Goal: Task Accomplishment & Management: Use online tool/utility

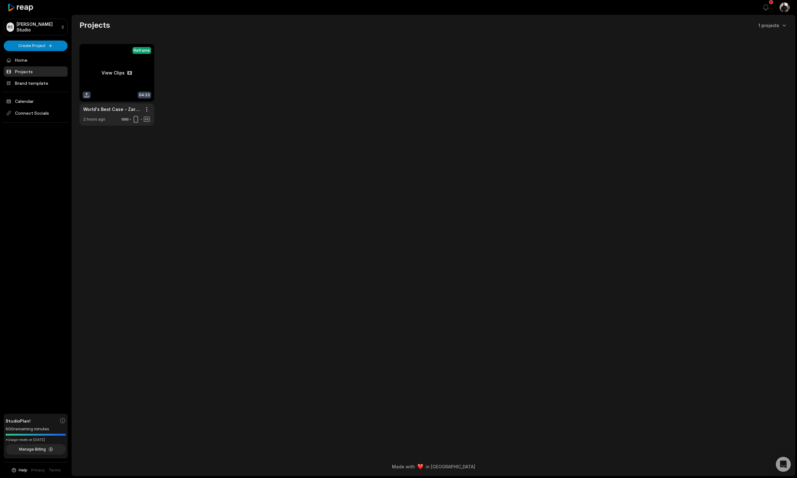
click at [116, 73] on link at bounding box center [116, 85] width 75 height 82
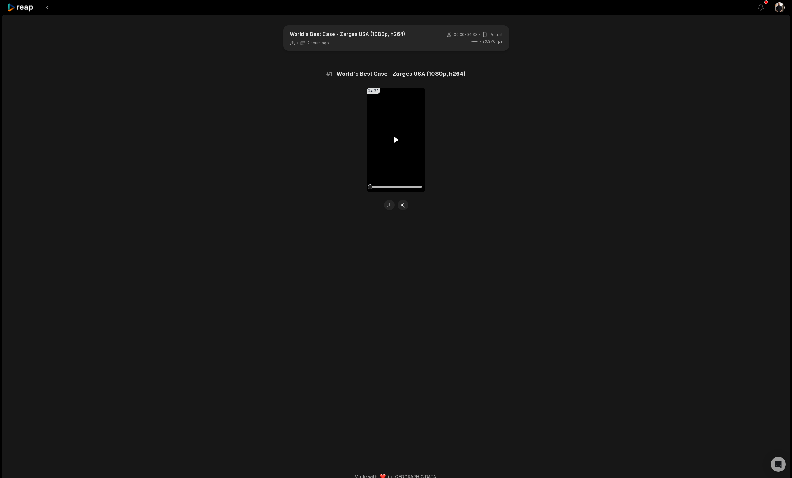
click at [397, 141] on icon at bounding box center [395, 139] width 7 height 7
click at [396, 140] on icon at bounding box center [395, 139] width 7 height 7
click at [404, 206] on button "button" at bounding box center [403, 205] width 11 height 11
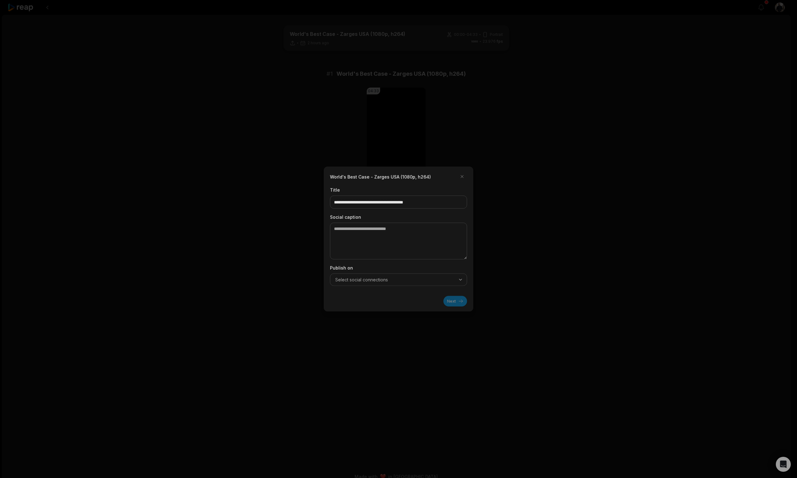
click at [382, 281] on span "Select social connections" at bounding box center [361, 280] width 53 height 6
click at [294, 266] on div at bounding box center [398, 239] width 797 height 478
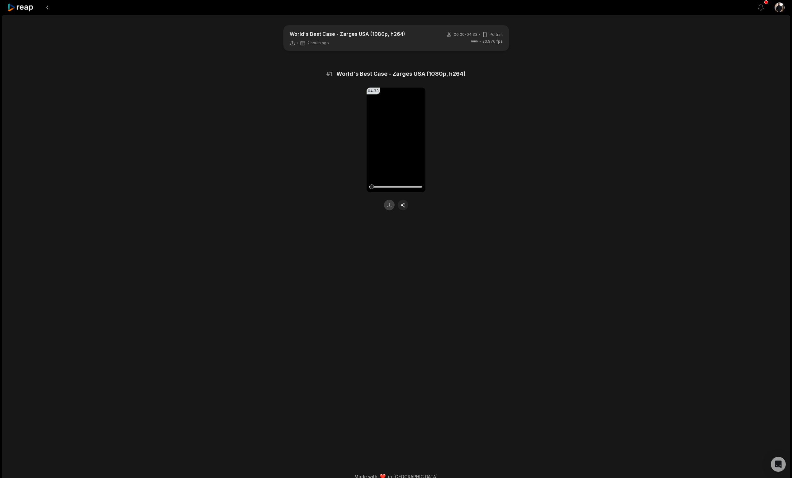
click at [389, 206] on button at bounding box center [389, 205] width 11 height 11
click at [24, 7] on icon at bounding box center [20, 7] width 26 height 8
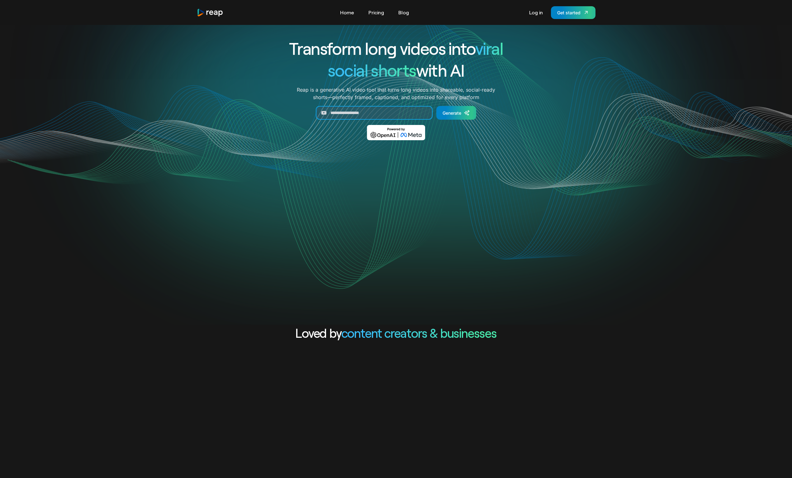
click at [345, 107] on input "Generate Form" at bounding box center [374, 113] width 117 height 14
click at [358, 112] on input "Generate Form" at bounding box center [374, 113] width 117 height 14
click at [358, 103] on div "Transform long videos into viral social shorts with AI Reap is a generative AI …" at bounding box center [396, 93] width 259 height 112
click at [358, 111] on input "Generate Form" at bounding box center [374, 113] width 117 height 14
paste input "**********"
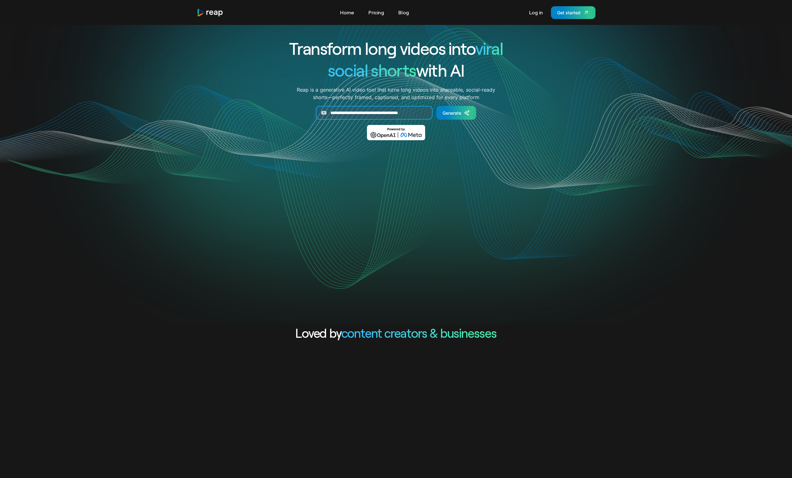
scroll to position [0, 9]
type input "**********"
click at [452, 115] on div "Generate" at bounding box center [452, 113] width 19 height 7
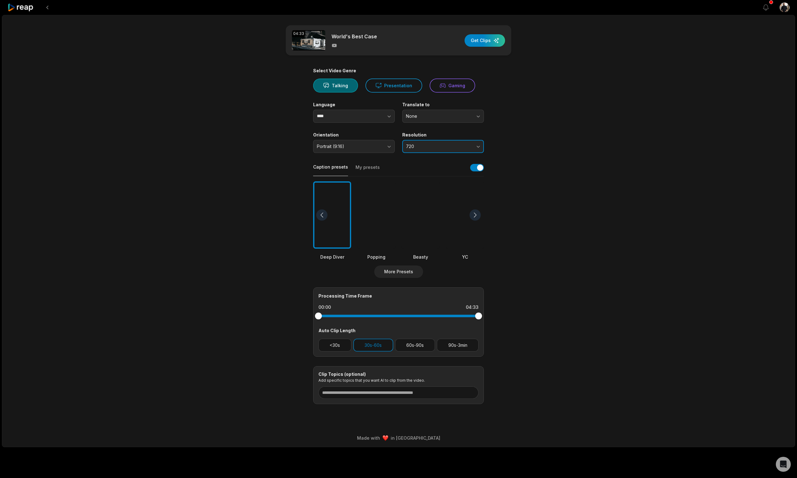
click at [426, 148] on span "720" at bounding box center [438, 147] width 65 height 6
click at [423, 171] on p "1080" at bounding box center [442, 172] width 73 height 7
click at [450, 116] on span "None" at bounding box center [438, 116] width 65 height 6
click at [531, 116] on main "04:33 World's Best Case Get Clips Select Video Genre Talking Presentation Gamin…" at bounding box center [398, 214] width 301 height 379
click at [357, 112] on input "****" at bounding box center [354, 116] width 82 height 13
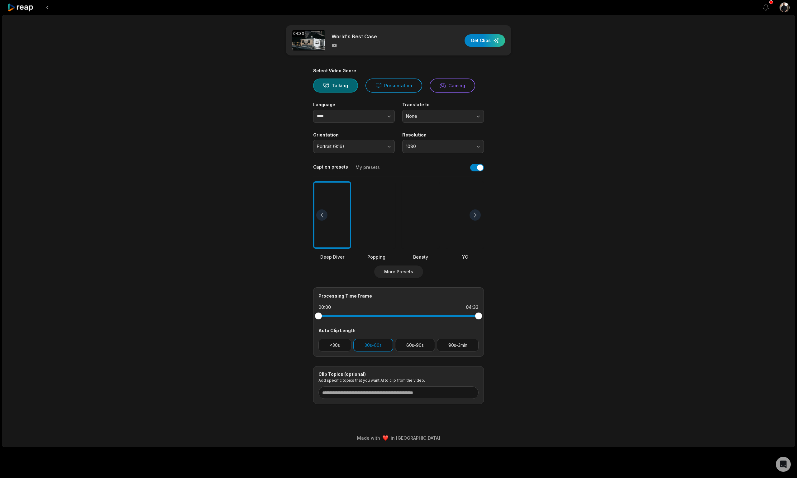
drag, startPoint x: 216, startPoint y: 148, endPoint x: 217, endPoint y: 155, distance: 6.9
click at [216, 148] on div "04:33 World's Best Case Get Clips Select Video Genre Talking Presentation Gamin…" at bounding box center [398, 231] width 793 height 432
click at [476, 217] on div at bounding box center [474, 214] width 11 height 11
click at [475, 216] on div at bounding box center [474, 214] width 11 height 11
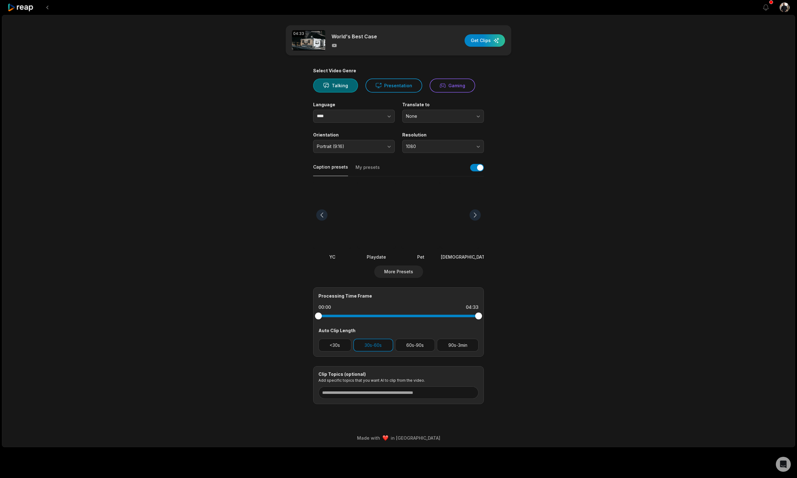
click at [475, 217] on div at bounding box center [474, 214] width 11 height 11
click at [414, 274] on button "More Presets" at bounding box center [398, 271] width 49 height 12
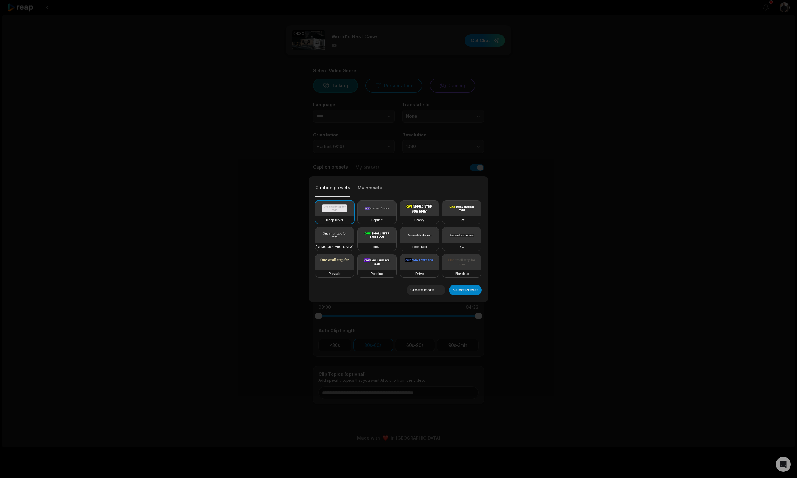
click at [343, 214] on video at bounding box center [334, 209] width 39 height 16
click at [435, 290] on button "Create more" at bounding box center [425, 290] width 39 height 11
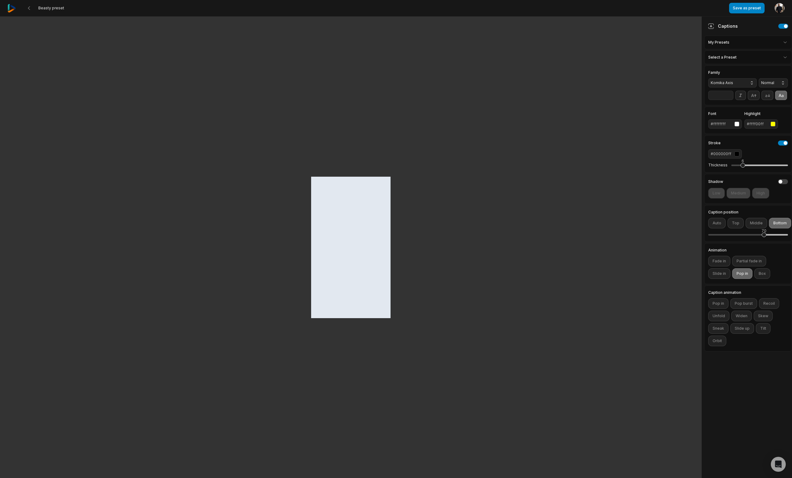
click at [723, 84] on span "Komika Axis" at bounding box center [728, 83] width 34 height 6
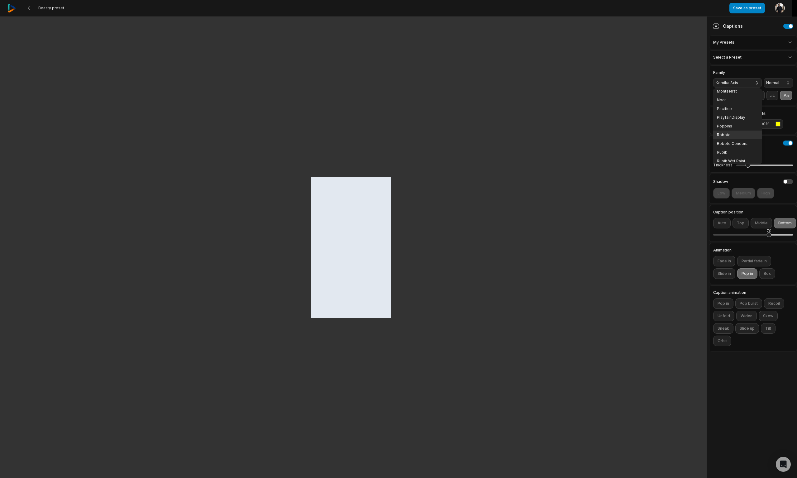
scroll to position [82, 0]
click at [736, 110] on span "Montserrat" at bounding box center [734, 108] width 34 height 5
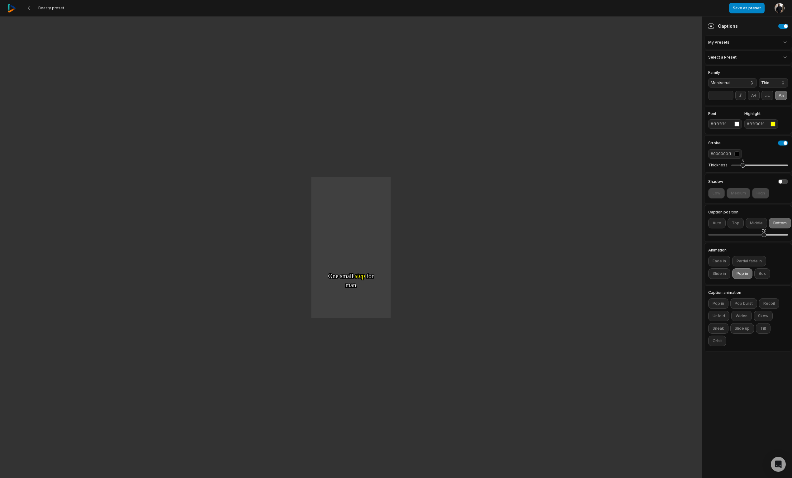
click at [767, 82] on span "Thin" at bounding box center [768, 83] width 14 height 6
click at [770, 147] on span "Bold" at bounding box center [774, 146] width 14 height 5
click at [773, 124] on div "button" at bounding box center [772, 123] width 5 height 5
click at [751, 202] on input "*********" at bounding box center [750, 202] width 24 height 8
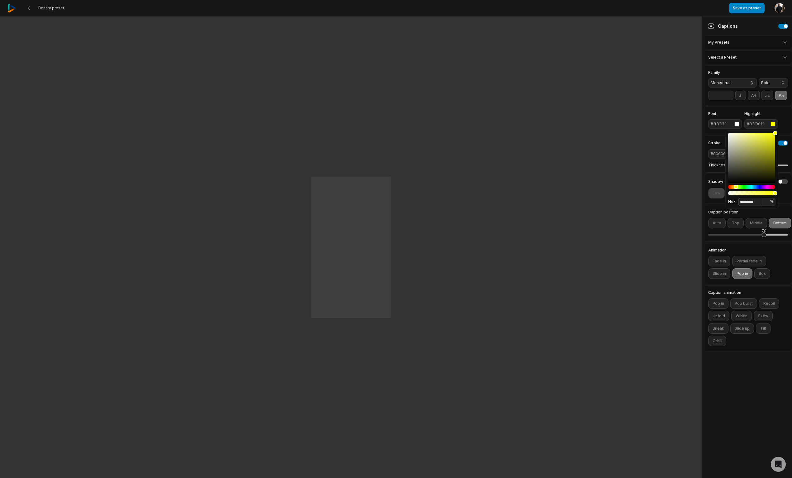
paste input
type input "*******"
click at [782, 193] on div "Low Medium High" at bounding box center [748, 193] width 80 height 11
drag, startPoint x: 733, startPoint y: 165, endPoint x: 725, endPoint y: 168, distance: 8.6
click at [725, 168] on div "Thickness 0" at bounding box center [748, 165] width 80 height 13
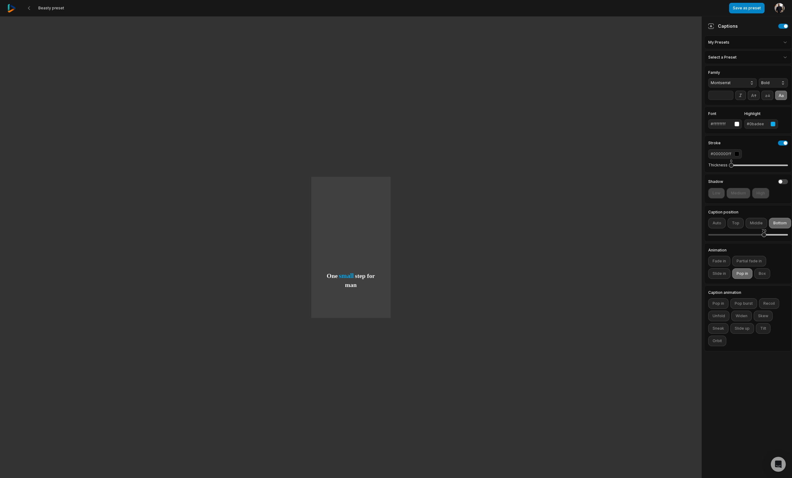
click at [760, 151] on div "#000000ff" at bounding box center [748, 153] width 80 height 9
click at [784, 142] on button "button" at bounding box center [783, 142] width 10 height 5
click at [715, 221] on button "Auto" at bounding box center [716, 223] width 17 height 11
click at [720, 225] on button "Auto" at bounding box center [716, 223] width 17 height 11
drag, startPoint x: 765, startPoint y: 235, endPoint x: 747, endPoint y: 235, distance: 17.8
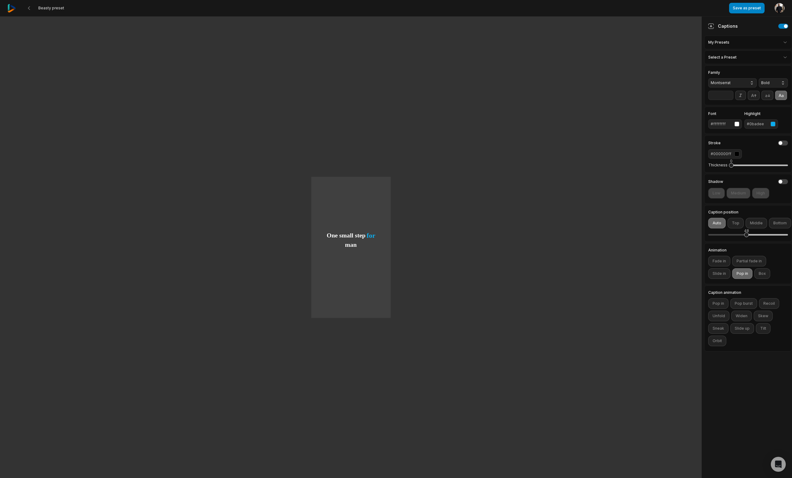
click at [747, 235] on div "48" at bounding box center [746, 234] width 5 height 5
click at [713, 224] on button "Auto" at bounding box center [716, 223] width 17 height 11
click at [733, 223] on button "Top" at bounding box center [735, 223] width 16 height 11
click at [760, 220] on button "Middle" at bounding box center [756, 223] width 21 height 11
click at [781, 222] on button "Bottom" at bounding box center [780, 223] width 22 height 11
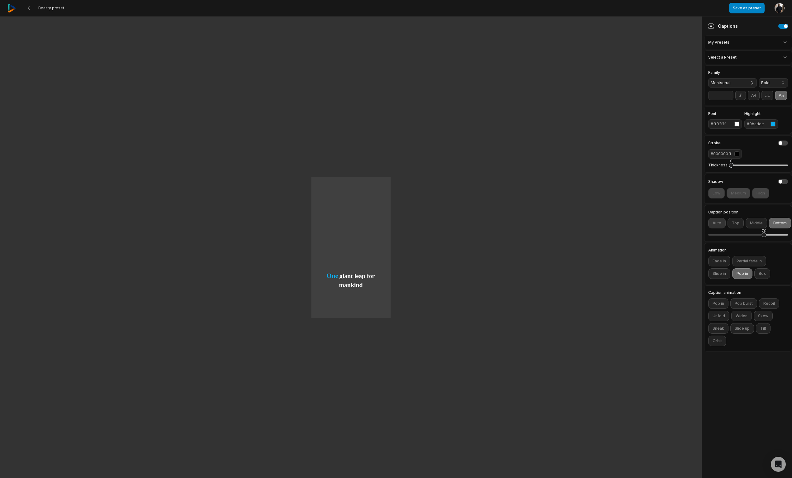
click at [718, 222] on button "Auto" at bounding box center [716, 223] width 17 height 11
drag, startPoint x: 765, startPoint y: 234, endPoint x: 772, endPoint y: 234, distance: 7.5
click at [772, 234] on div "80" at bounding box center [771, 234] width 5 height 5
click at [717, 262] on button "Fade in" at bounding box center [719, 261] width 22 height 11
click at [754, 261] on button "Partial fade in" at bounding box center [749, 261] width 34 height 11
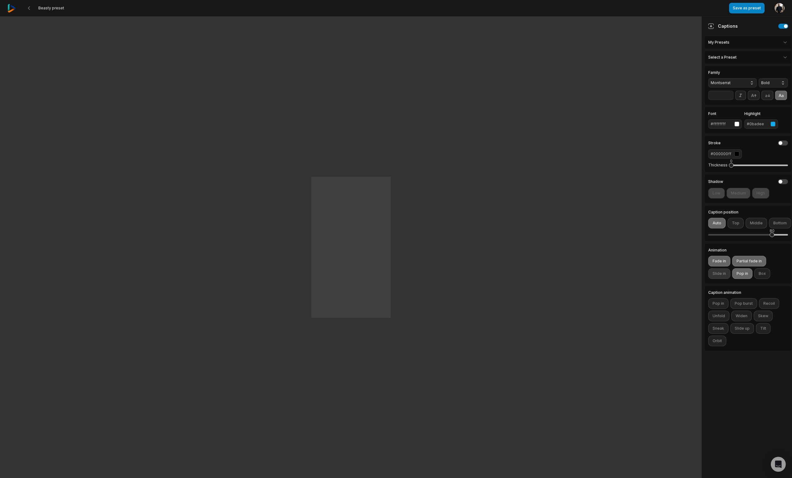
click at [723, 274] on button "Slide in" at bounding box center [719, 273] width 22 height 11
click at [743, 273] on button "Pop in" at bounding box center [742, 273] width 20 height 11
click at [744, 275] on button "Pop in" at bounding box center [742, 273] width 20 height 11
click at [760, 273] on button "Box" at bounding box center [762, 273] width 16 height 11
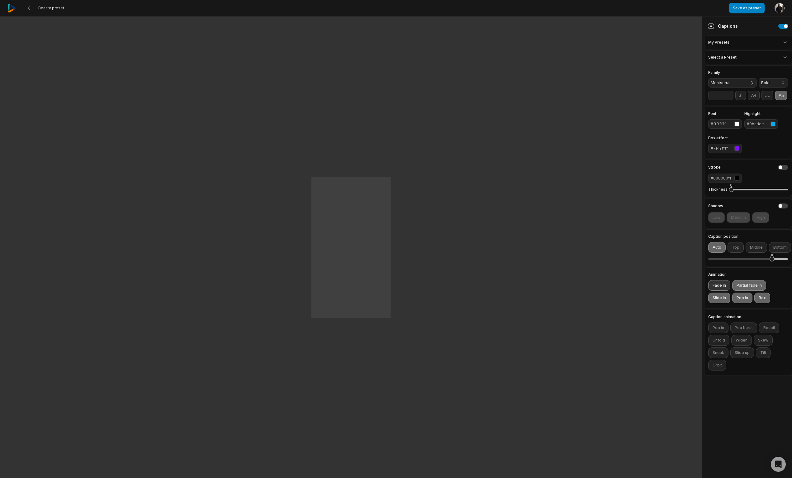
click at [717, 283] on button "Fade in" at bounding box center [719, 285] width 22 height 11
click at [722, 301] on button "Slide in" at bounding box center [719, 297] width 22 height 11
click at [745, 299] on button "Pop in" at bounding box center [742, 297] width 20 height 11
click at [764, 298] on button "Box" at bounding box center [762, 297] width 16 height 11
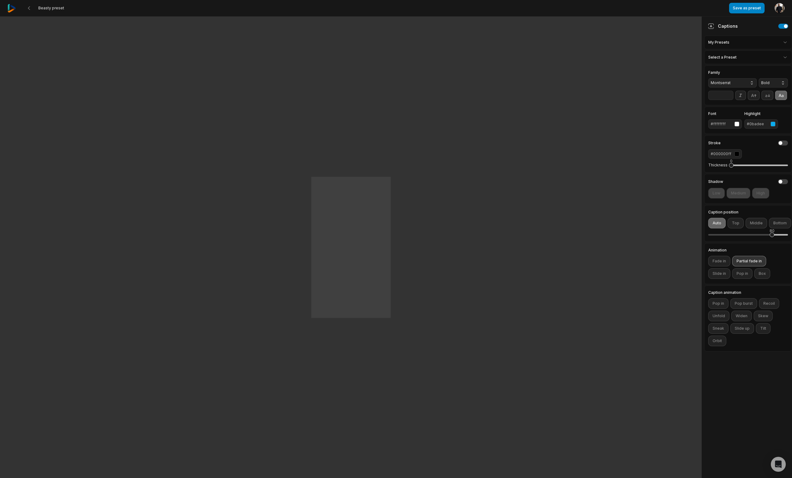
click at [742, 258] on button "Partial fade in" at bounding box center [749, 261] width 34 height 11
click at [722, 260] on button "Fade in" at bounding box center [719, 261] width 22 height 11
click at [717, 304] on button "Pop in" at bounding box center [718, 303] width 20 height 11
click at [740, 305] on button "Pop burst" at bounding box center [743, 303] width 27 height 11
click at [714, 302] on button "Pop in" at bounding box center [718, 303] width 20 height 11
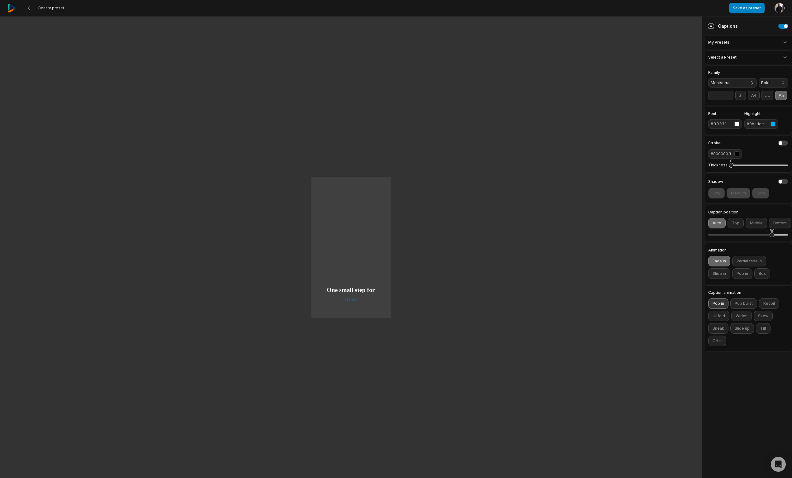
click at [716, 305] on button "Pop in" at bounding box center [718, 303] width 20 height 11
click at [730, 58] on html "Beasty preset Save as preset Open user menu One small step for man One giant le…" at bounding box center [396, 239] width 792 height 478
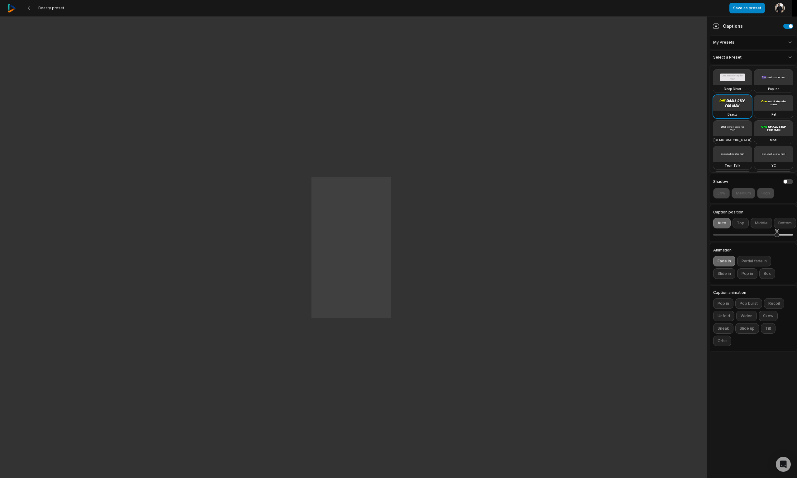
click at [733, 45] on html "Beasty preset Save as preset Open user menu One small step for man One giant le…" at bounding box center [398, 239] width 797 height 478
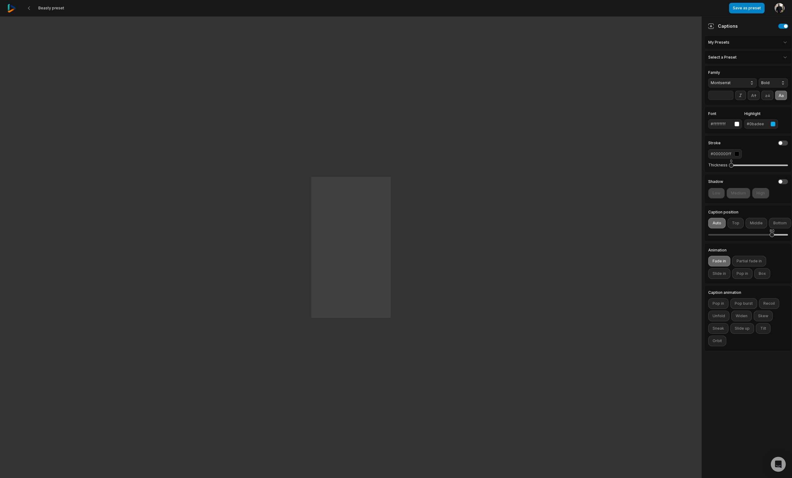
click at [734, 44] on html "Beasty preset Save as preset Open user menu One small step for man One giant le…" at bounding box center [396, 239] width 792 height 478
click at [733, 59] on div "Save as new preset" at bounding box center [752, 58] width 85 height 12
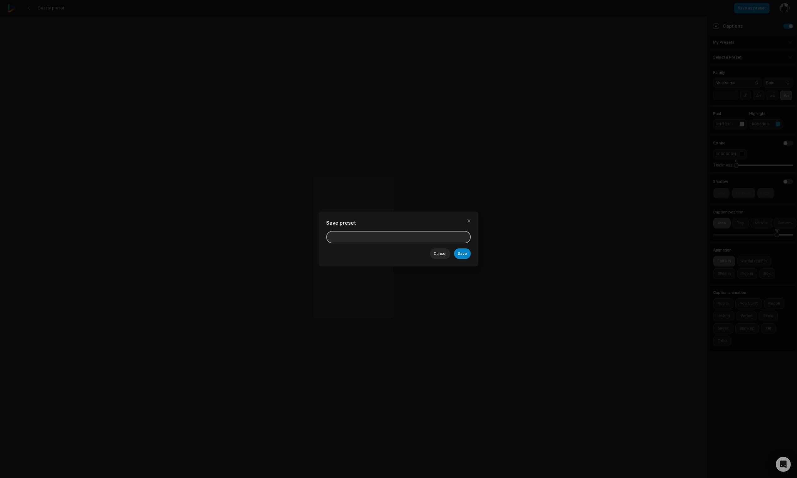
click at [418, 239] on input at bounding box center [398, 237] width 144 height 12
type input "******"
click at [464, 254] on button "Save" at bounding box center [462, 253] width 17 height 11
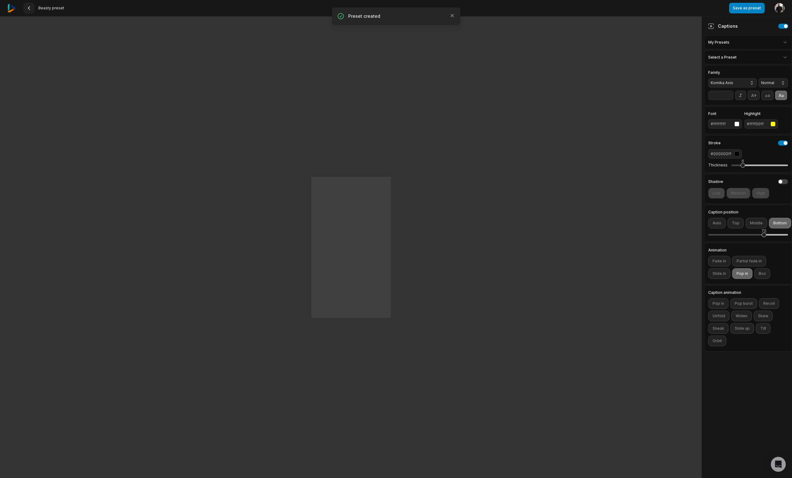
click at [29, 8] on 335 at bounding box center [29, 8] width 2 height 3
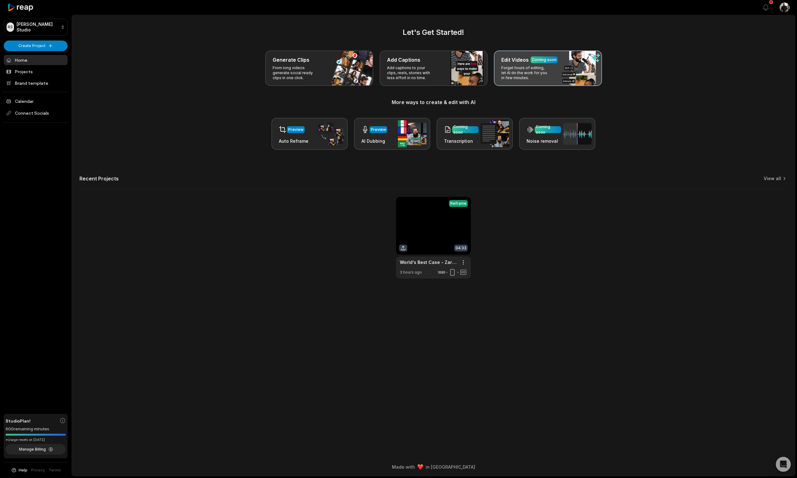
click at [540, 73] on p "Forget hours of editing, let AI do the work for you in few minutes." at bounding box center [525, 72] width 48 height 15
click at [555, 64] on div "Edit Videos Coming soon Forget hours of editing, let AI do the work for you in …" at bounding box center [548, 68] width 108 height 36
click at [21, 43] on html "RS Ryan's Studio Create Project Home Projects Brand template Calendar Connect S…" at bounding box center [398, 239] width 797 height 478
click at [28, 57] on link "Create Clips" at bounding box center [35, 58] width 61 height 10
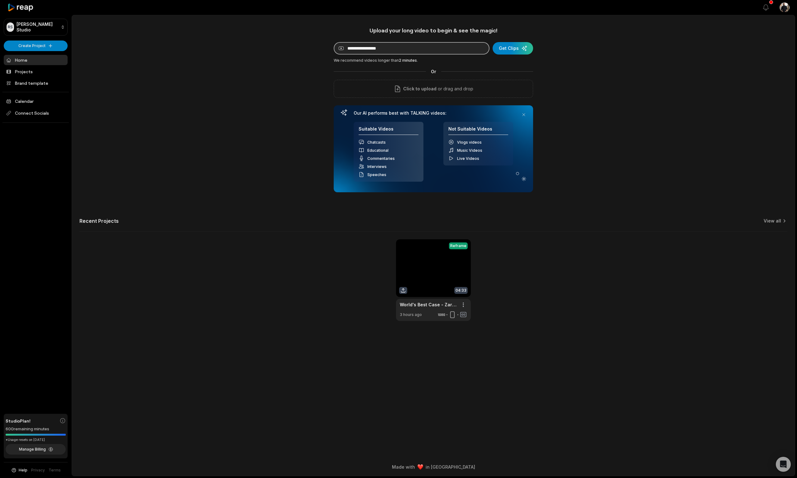
click at [368, 49] on input at bounding box center [412, 48] width 156 height 12
paste input "**********"
type input "**********"
click at [511, 47] on div "submit" at bounding box center [512, 48] width 40 height 12
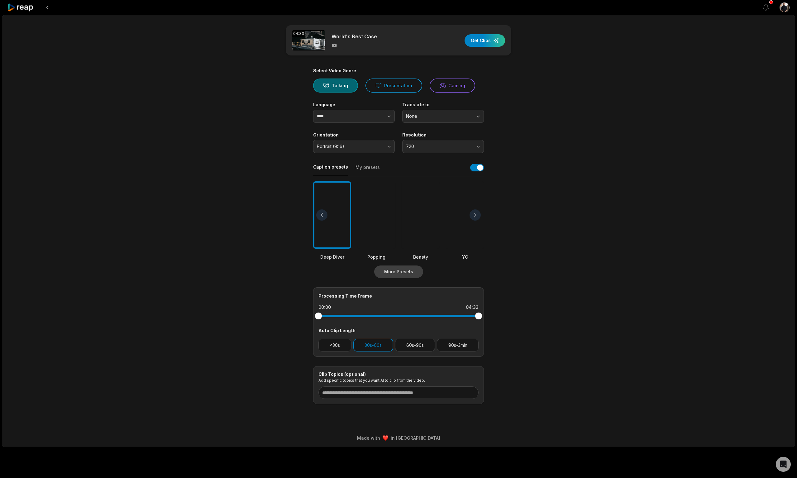
click at [397, 277] on button "More Presets" at bounding box center [398, 271] width 49 height 12
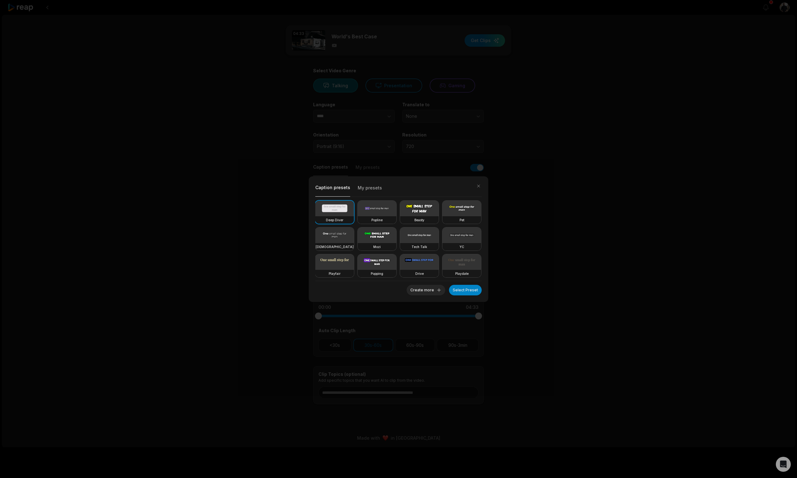
click at [371, 189] on button "My presets" at bounding box center [370, 189] width 24 height 13
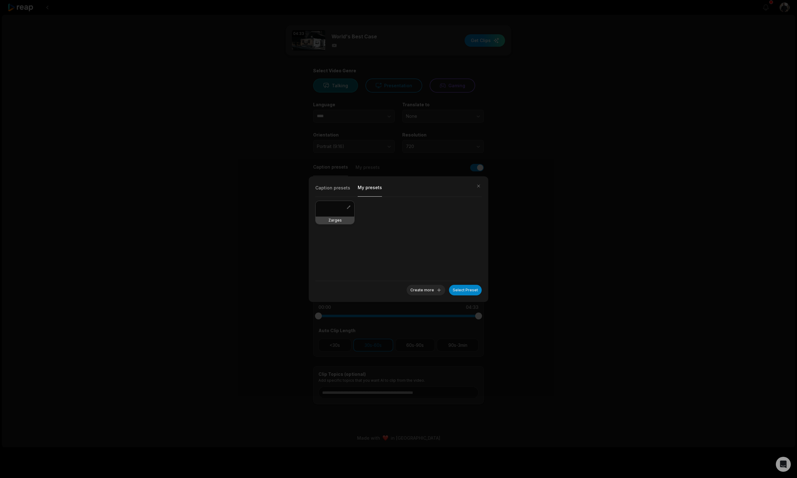
click at [331, 211] on div at bounding box center [334, 209] width 39 height 16
click at [471, 290] on button "Select Preset" at bounding box center [465, 290] width 33 height 11
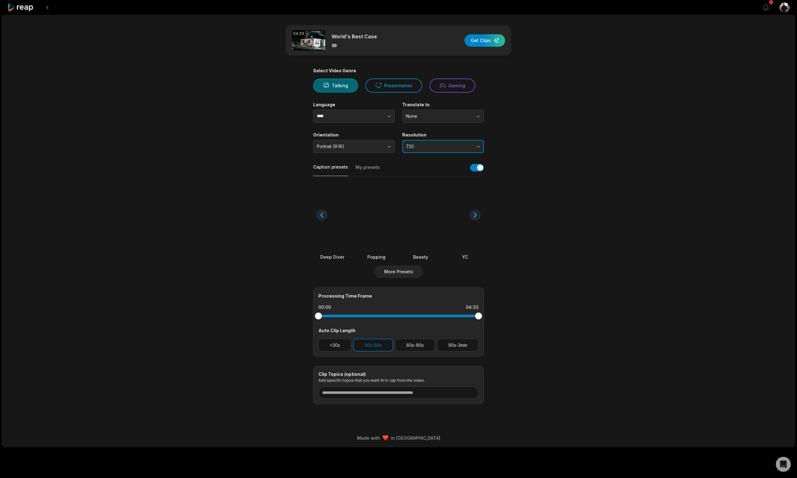
click at [423, 149] on button "720" at bounding box center [443, 146] width 82 height 13
click at [414, 173] on p "1080" at bounding box center [442, 172] width 73 height 7
click at [568, 192] on div "04:33 World's Best Case Get Clips Select Video Genre Talking Presentation Gamin…" at bounding box center [398, 231] width 793 height 432
click at [333, 346] on button "<30s" at bounding box center [334, 345] width 33 height 13
click at [377, 348] on button "30s-60s" at bounding box center [373, 345] width 40 height 13
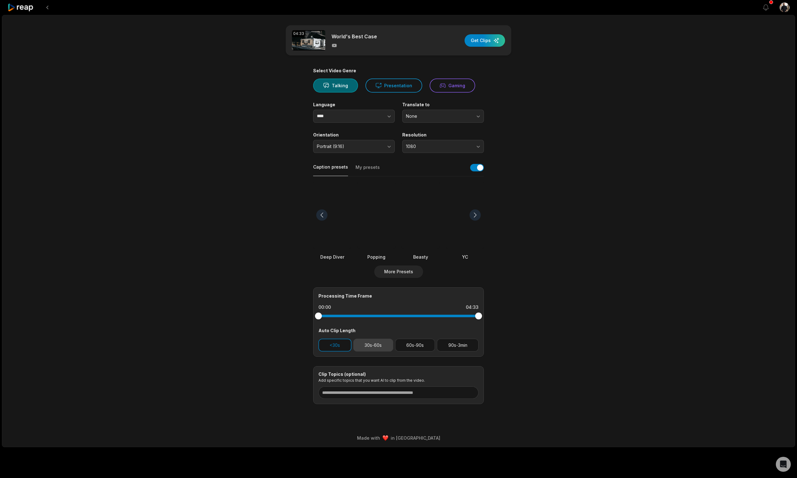
click at [372, 347] on button "30s-60s" at bounding box center [373, 345] width 40 height 13
drag, startPoint x: 329, startPoint y: 346, endPoint x: 330, endPoint y: 356, distance: 9.8
click at [329, 346] on button "<30s" at bounding box center [334, 345] width 33 height 13
click at [429, 393] on input at bounding box center [398, 392] width 160 height 12
paste input "**********"
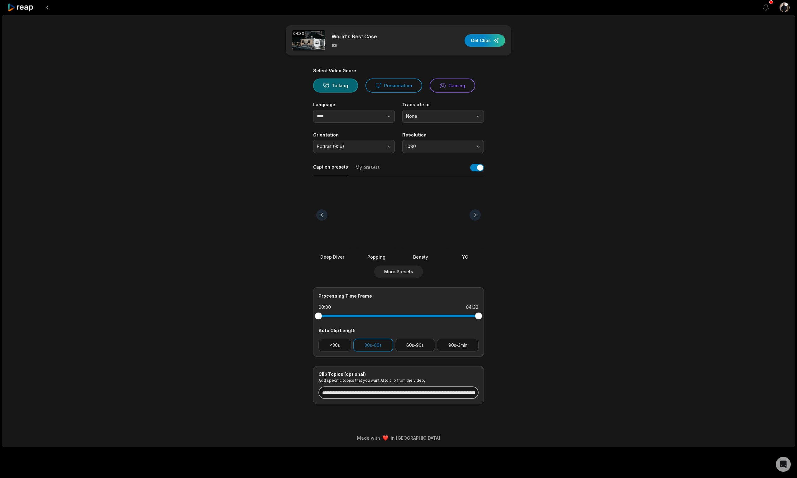
scroll to position [0, 284]
type input "**********"
click at [549, 365] on main "**********" at bounding box center [398, 214] width 301 height 379
click at [492, 42] on div "button" at bounding box center [484, 40] width 40 height 12
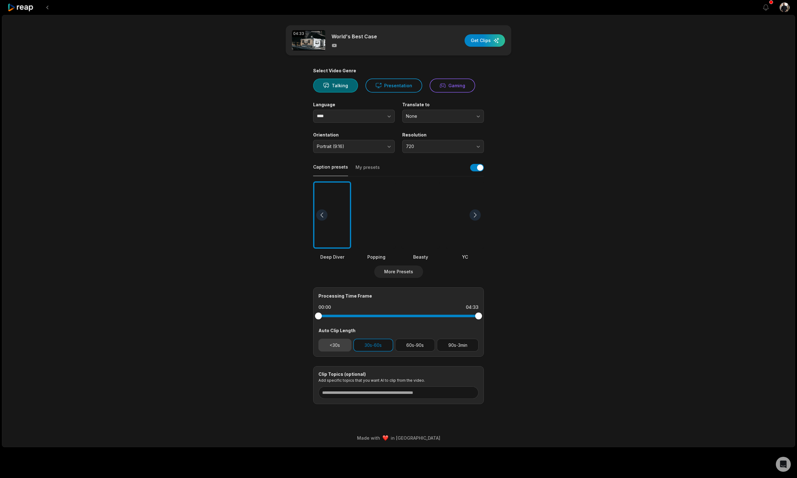
click at [335, 343] on button "<30s" at bounding box center [334, 345] width 33 height 13
click at [376, 342] on button "30s-60s" at bounding box center [373, 345] width 40 height 13
click at [381, 393] on input at bounding box center [398, 392] width 160 height 12
paste input "**********"
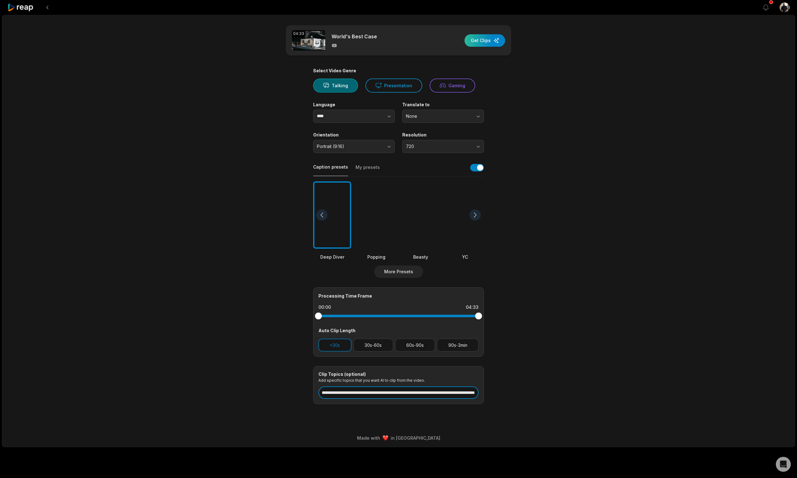
type input "**********"
click at [495, 41] on div "button" at bounding box center [484, 40] width 40 height 12
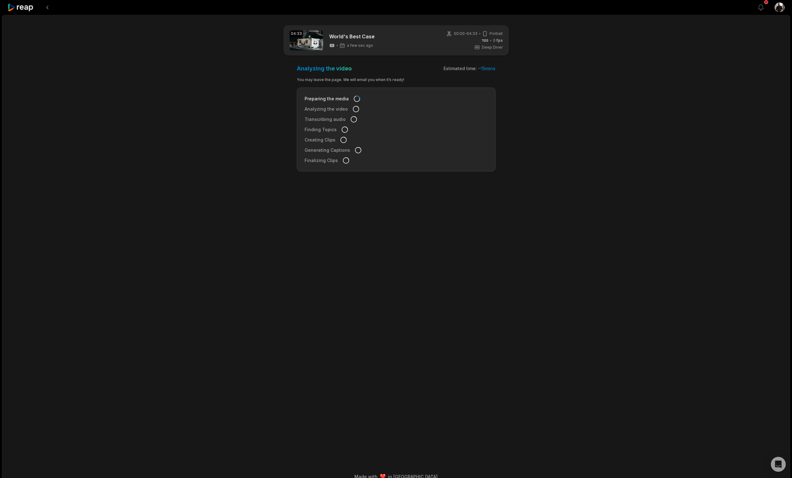
click at [21, 8] on icon at bounding box center [20, 7] width 26 height 8
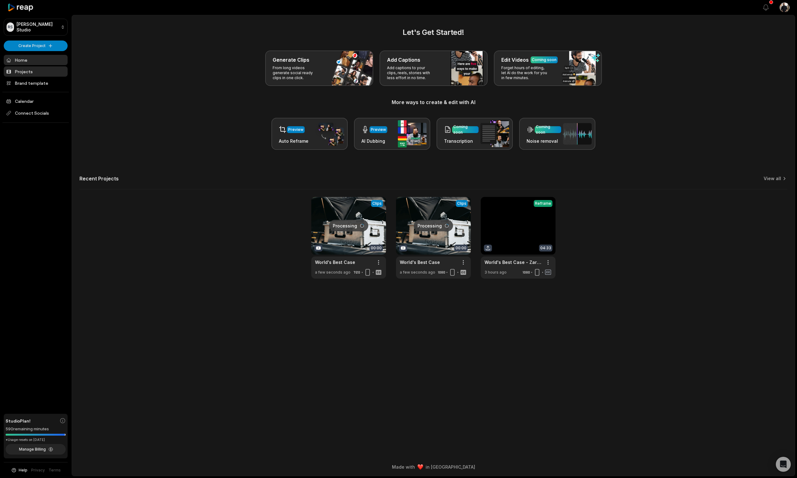
click at [33, 70] on link "Projects" at bounding box center [36, 71] width 64 height 10
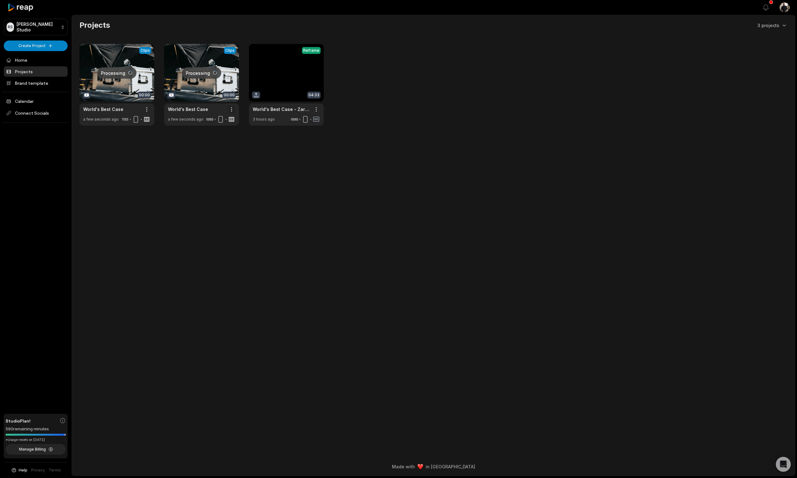
click at [233, 110] on html "RS Ryan's Studio Create Project Home Projects Brand template Calendar Connect S…" at bounding box center [398, 239] width 797 height 478
click at [218, 129] on span "Delete" at bounding box center [213, 131] width 14 height 7
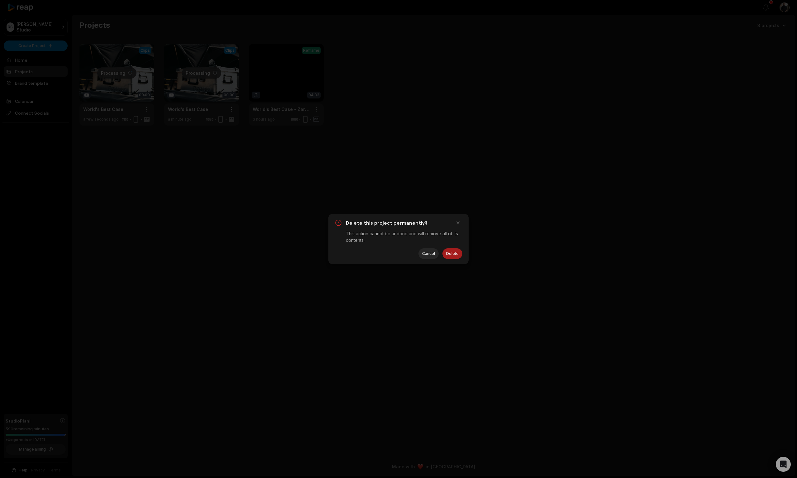
click at [453, 254] on button "Delete" at bounding box center [452, 253] width 20 height 11
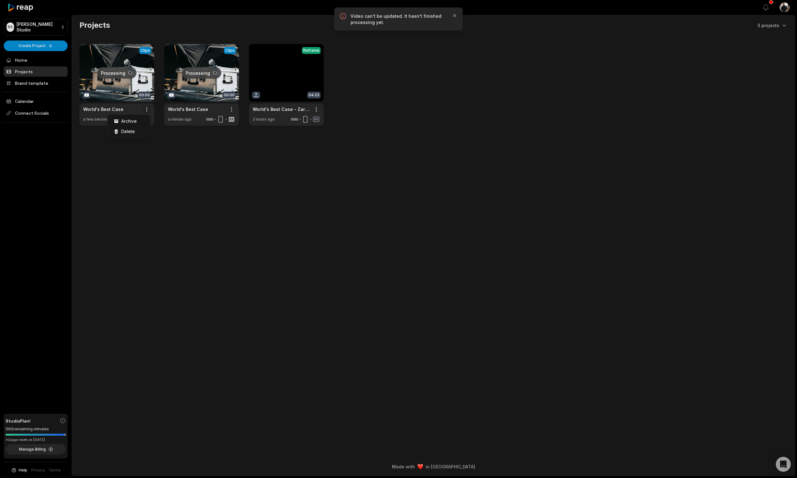
click at [148, 110] on html "RS Ryan's Studio Create Project Home Projects Brand template Calendar Connect S…" at bounding box center [398, 239] width 797 height 478
click at [137, 132] on div "Delete" at bounding box center [129, 131] width 40 height 10
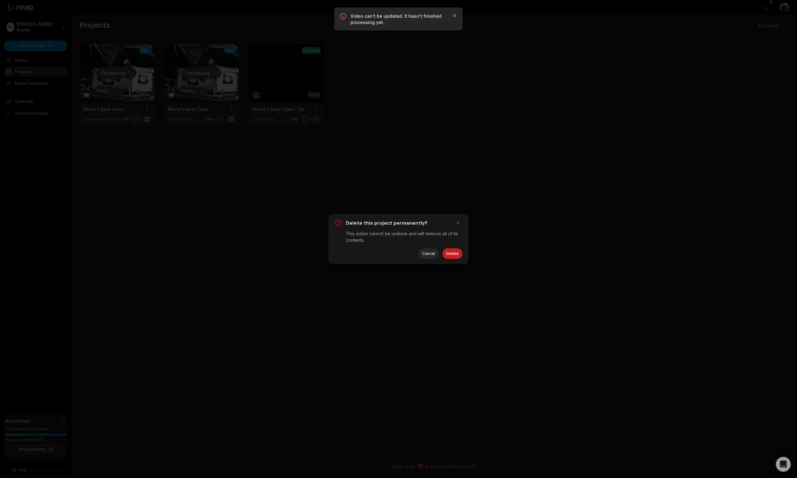
click at [446, 251] on button "Delete" at bounding box center [452, 253] width 20 height 11
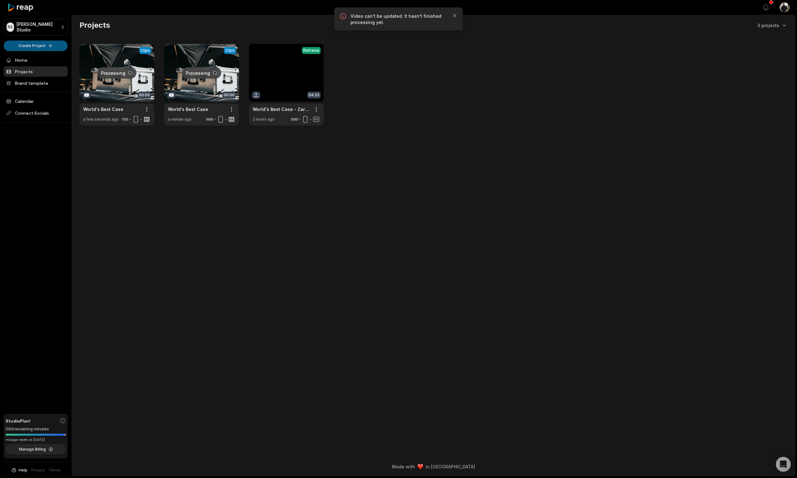
click at [30, 48] on html "RS Ryan's Studio Create Project Home Projects Brand template Calendar Connect S…" at bounding box center [398, 239] width 797 height 478
click at [138, 158] on html "RS Ryan's Studio Create Project Home Projects Brand template Calendar Connect S…" at bounding box center [398, 239] width 797 height 478
click at [126, 63] on link at bounding box center [116, 85] width 75 height 82
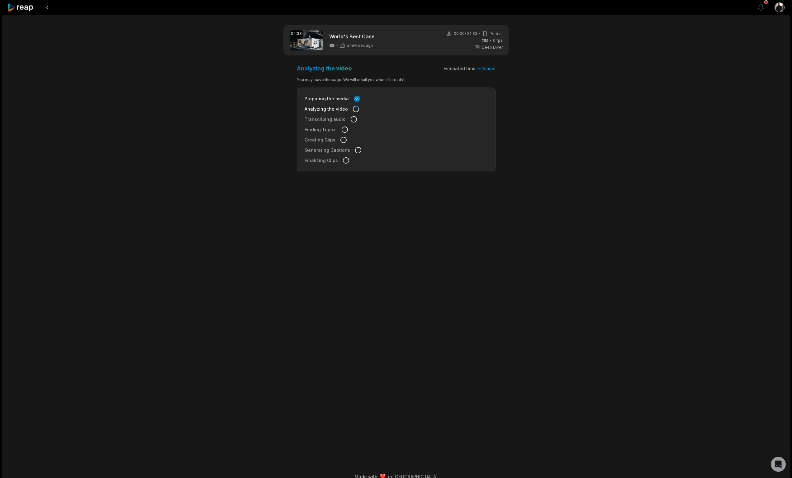
click at [379, 107] on div "Analyzing the video" at bounding box center [396, 109] width 183 height 7
click at [353, 107] on icon at bounding box center [356, 109] width 8 height 8
click at [354, 109] on icon at bounding box center [355, 109] width 9 height 9
drag, startPoint x: 350, startPoint y: 121, endPoint x: 350, endPoint y: 127, distance: 5.9
click at [351, 121] on icon at bounding box center [354, 119] width 6 height 6
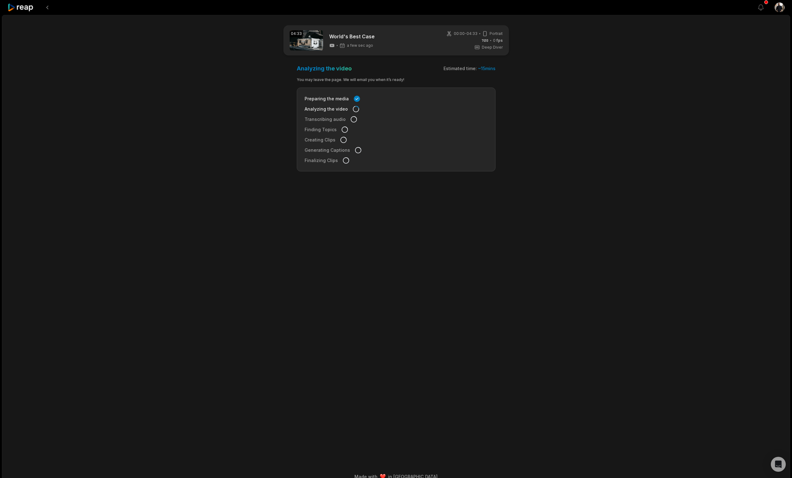
click at [352, 161] on div "Finalizing Clips" at bounding box center [396, 160] width 183 height 7
click at [343, 162] on icon at bounding box center [346, 160] width 6 height 6
click at [49, 9] on button at bounding box center [47, 7] width 11 height 11
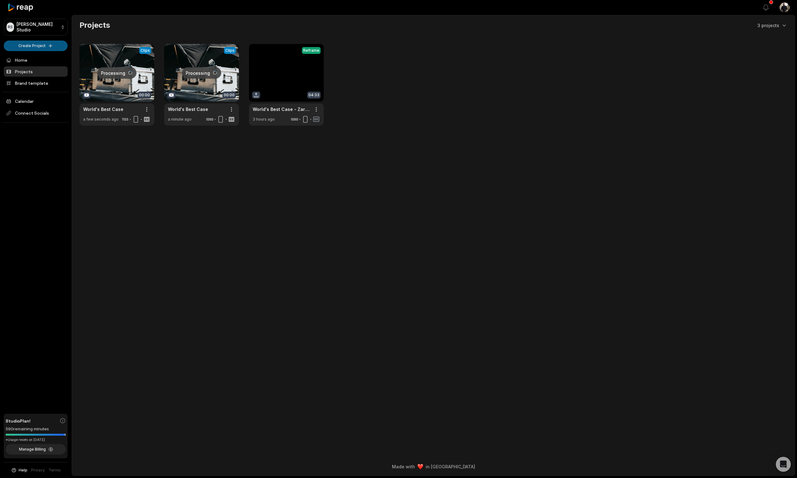
click at [29, 44] on html "RS Ryan's Studio Create Project Home Projects Brand template Calendar Connect S…" at bounding box center [398, 239] width 797 height 478
click at [46, 62] on link "Create Clips" at bounding box center [35, 58] width 61 height 10
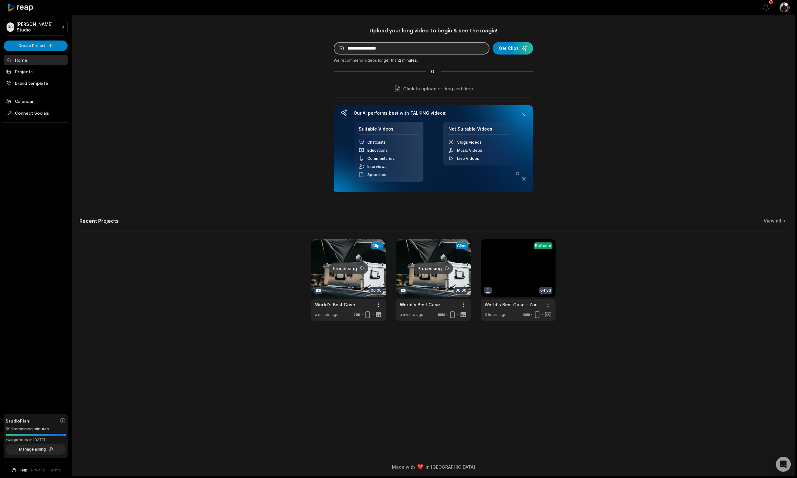
click at [419, 51] on input at bounding box center [412, 48] width 156 height 12
paste input "**********"
type input "**********"
click at [505, 50] on div "submit" at bounding box center [512, 48] width 40 height 12
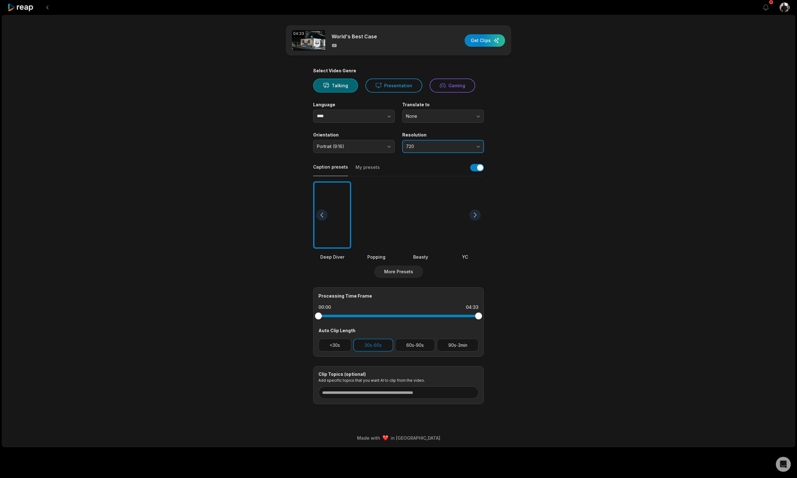
click at [433, 152] on button "720" at bounding box center [443, 146] width 82 height 13
click at [422, 169] on p "1080" at bounding box center [442, 172] width 73 height 7
click at [400, 273] on button "More Presets" at bounding box center [398, 271] width 49 height 12
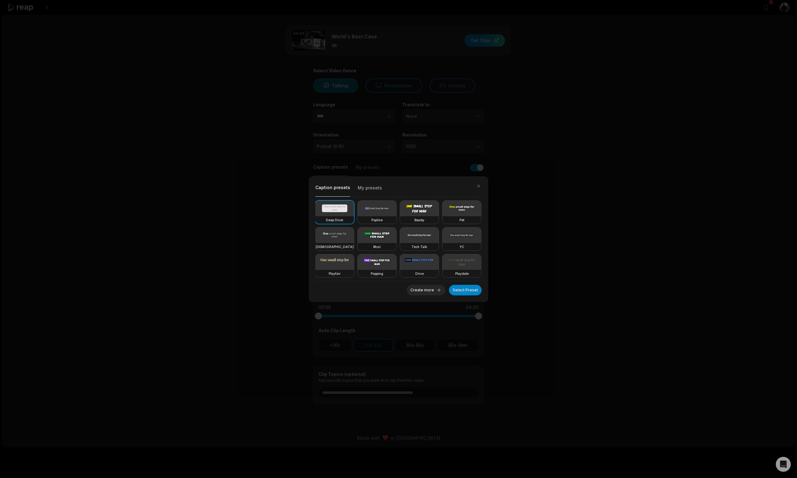
click at [374, 186] on button "My presets" at bounding box center [370, 189] width 24 height 13
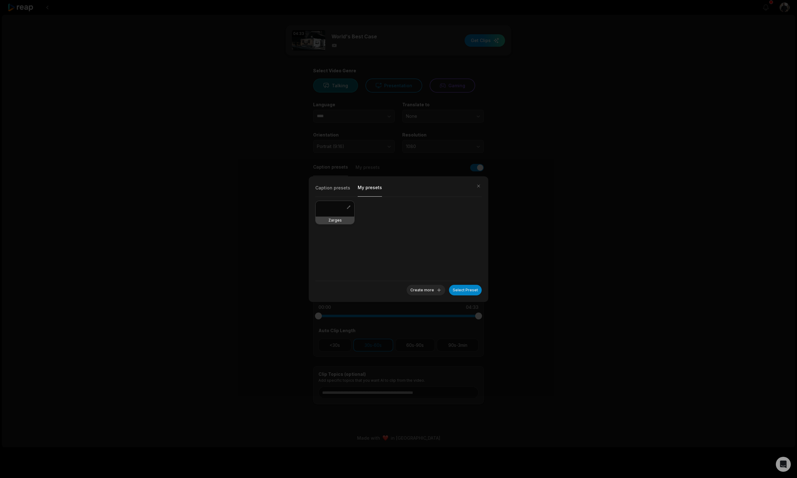
click at [344, 208] on div at bounding box center [334, 209] width 39 height 16
click at [467, 287] on button "Select Preset" at bounding box center [465, 290] width 33 height 11
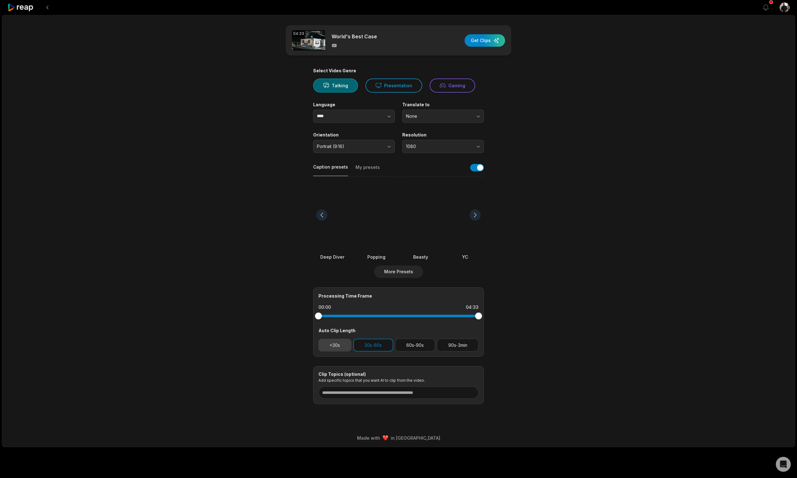
click at [337, 349] on button "<30s" at bounding box center [334, 345] width 33 height 13
click at [363, 392] on input at bounding box center [398, 392] width 160 height 12
paste input "**********"
type input "**********"
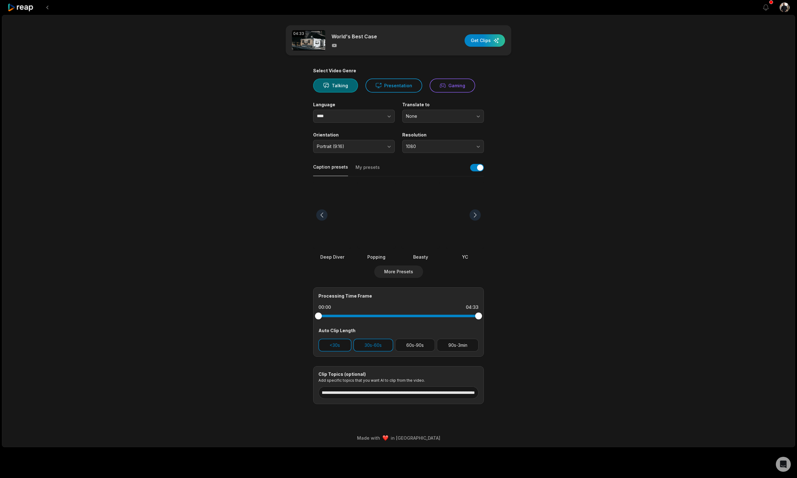
click at [595, 344] on div "**********" at bounding box center [398, 231] width 793 height 432
click at [483, 36] on div "button" at bounding box center [484, 40] width 40 height 12
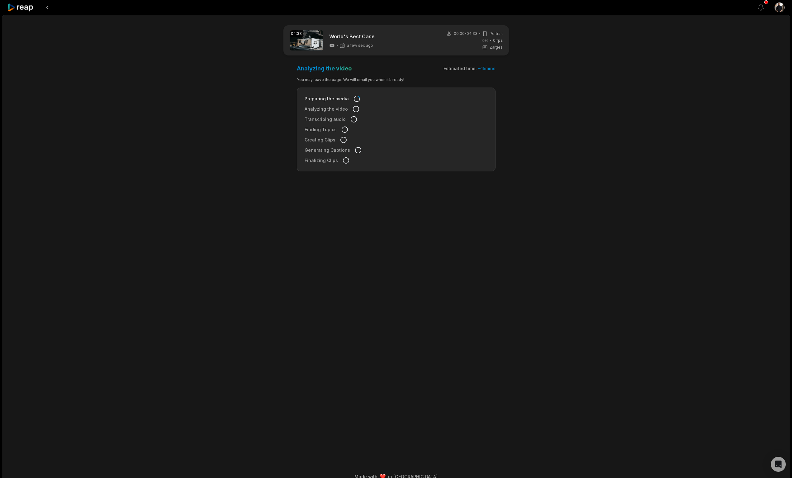
click at [18, 8] on icon at bounding box center [20, 7] width 26 height 8
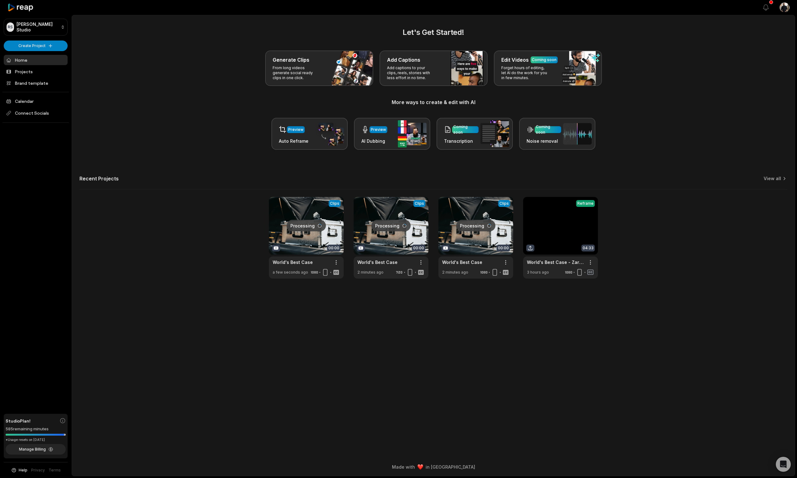
click at [254, 355] on main "Let's Get Started! Generate Clips From long videos generate social ready clips …" at bounding box center [433, 236] width 722 height 443
